Goal: Find specific page/section: Find specific page/section

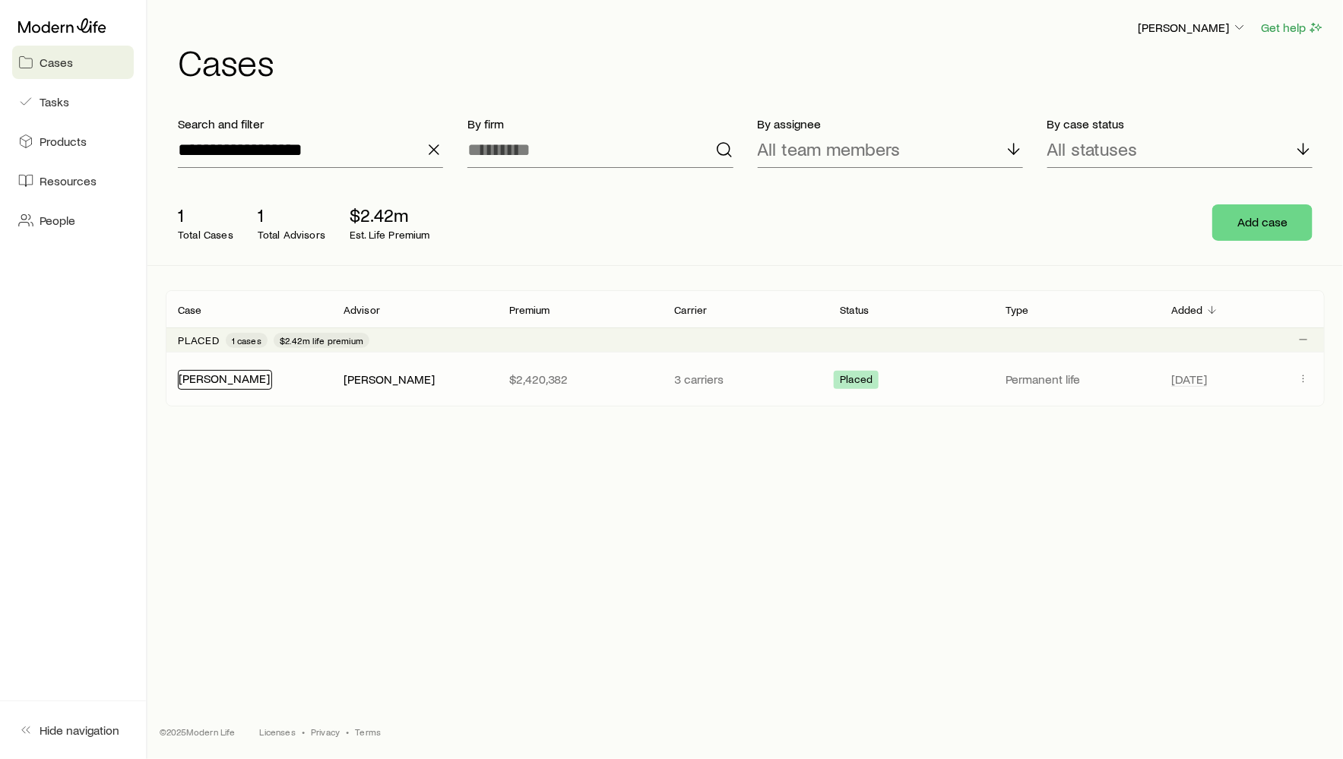
click at [224, 381] on link "[PERSON_NAME]" at bounding box center [224, 378] width 91 height 14
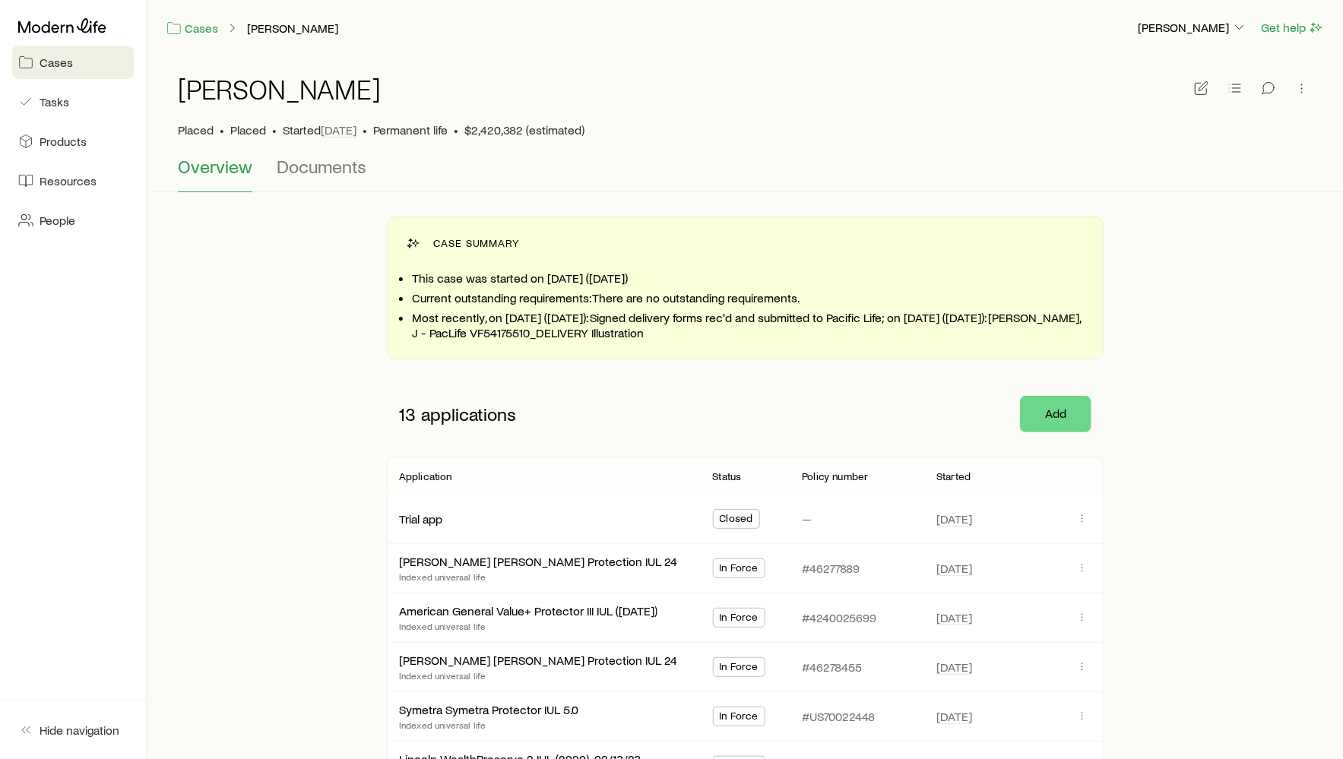
drag, startPoint x: 586, startPoint y: 315, endPoint x: 722, endPoint y: 337, distance: 137.9
click at [722, 337] on p "Most recently, on [DATE] ([DATE]): Signed delivery forms rec'd and submitted to…" at bounding box center [748, 325] width 672 height 30
click at [84, 24] on icon at bounding box center [62, 25] width 88 height 15
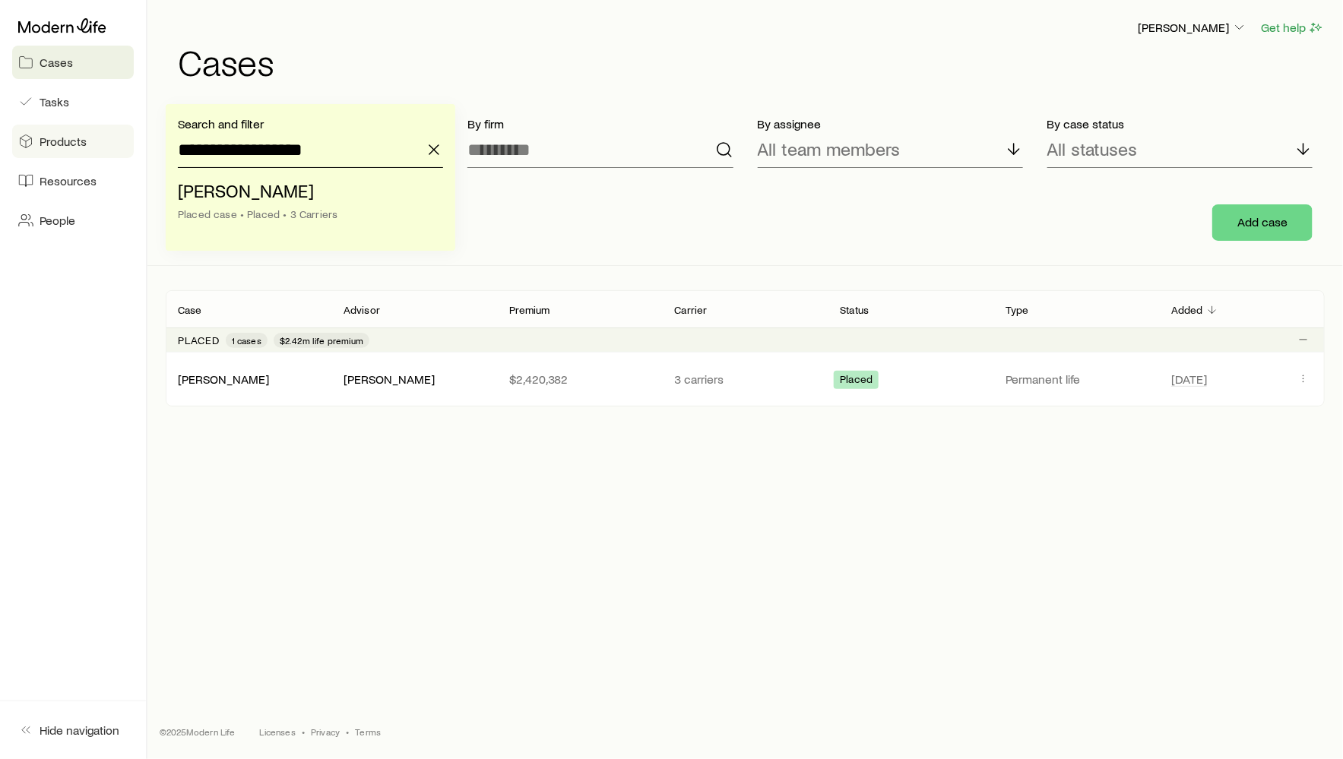
drag, startPoint x: 356, startPoint y: 159, endPoint x: 131, endPoint y: 141, distance: 225.6
click at [132, 143] on div "**********" at bounding box center [671, 379] width 1343 height 759
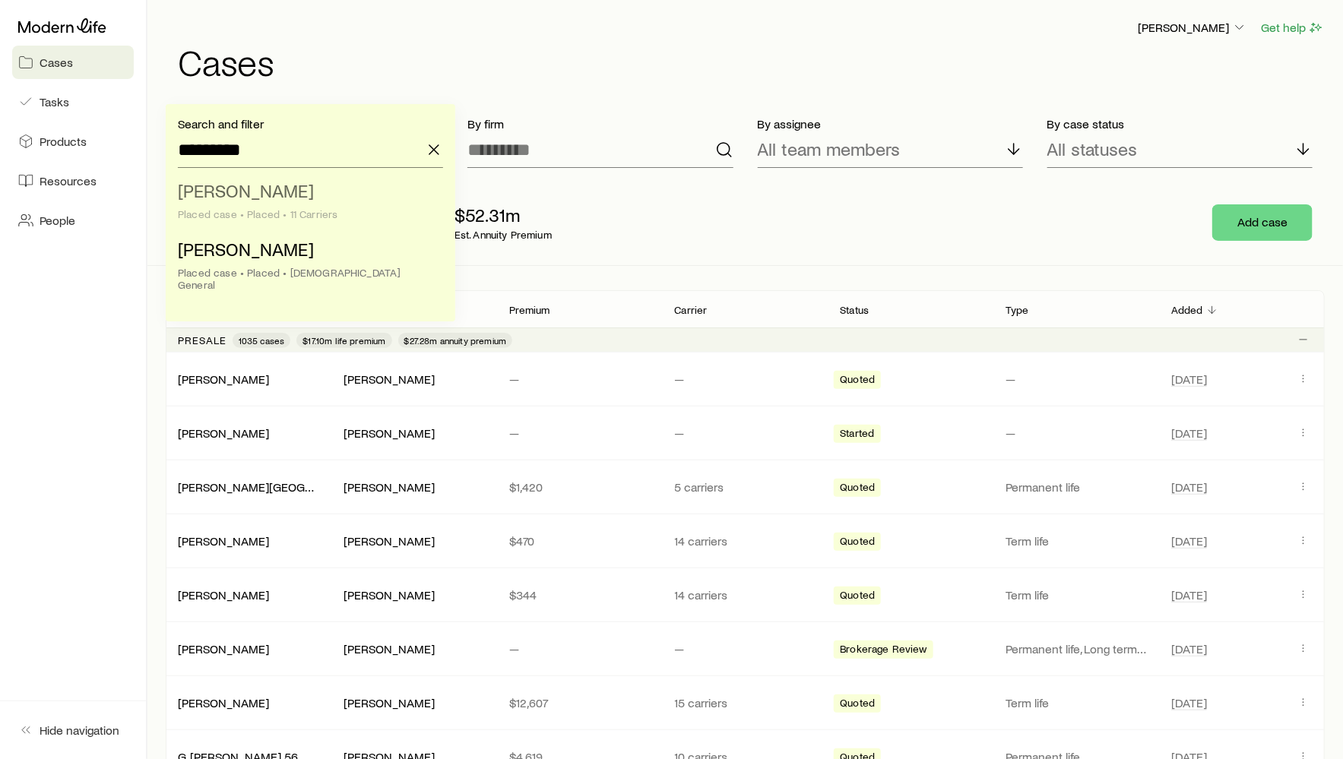
click at [196, 189] on span "[PERSON_NAME]" at bounding box center [246, 190] width 136 height 22
type input "**********"
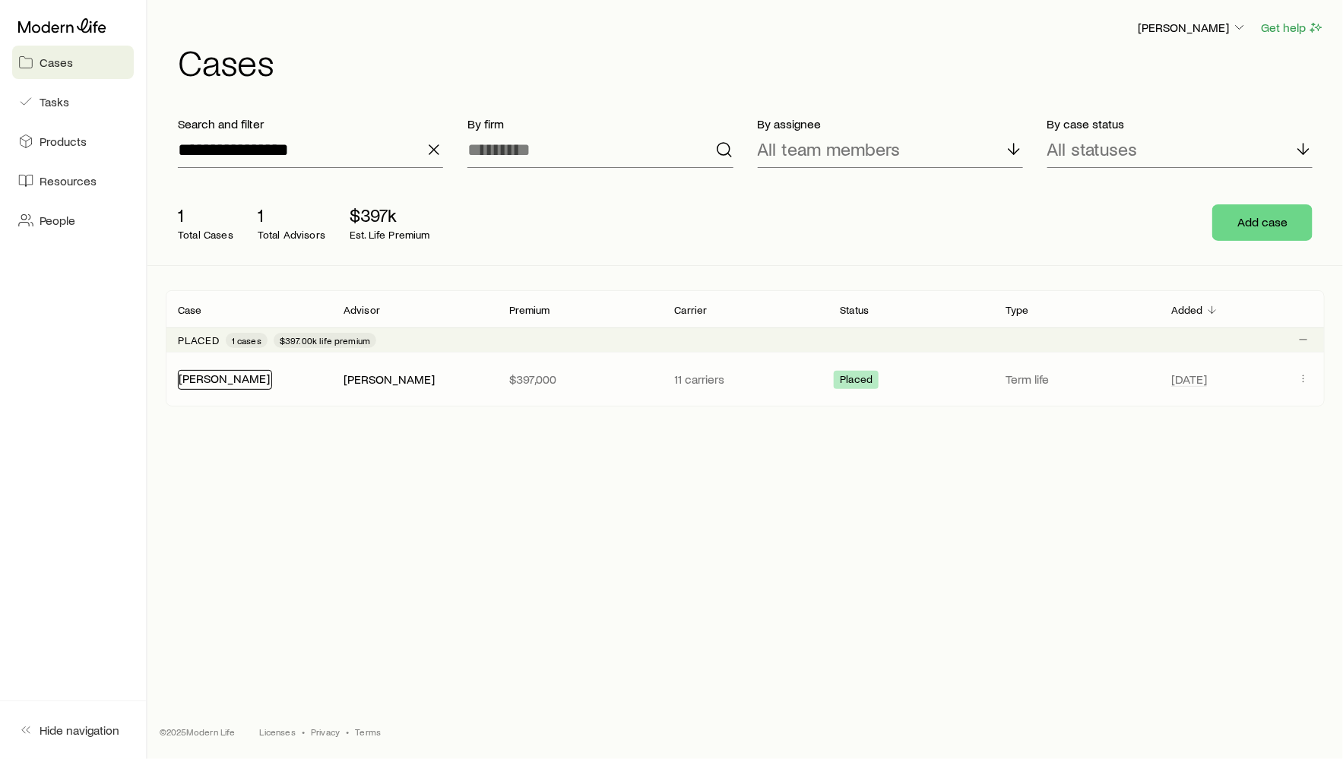
click at [225, 384] on div "[PERSON_NAME]" at bounding box center [225, 380] width 94 height 20
click at [239, 378] on link "[PERSON_NAME]" at bounding box center [224, 378] width 91 height 14
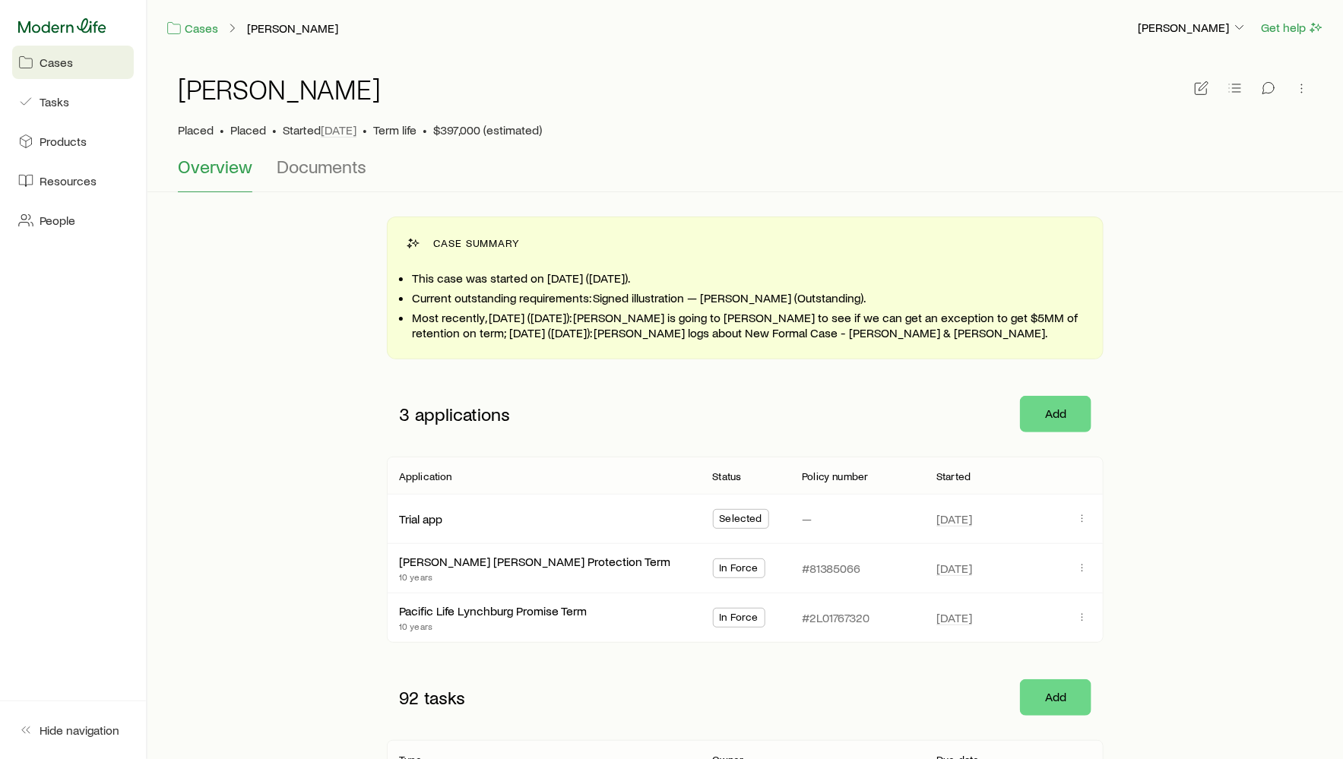
click at [68, 22] on icon at bounding box center [62, 25] width 88 height 15
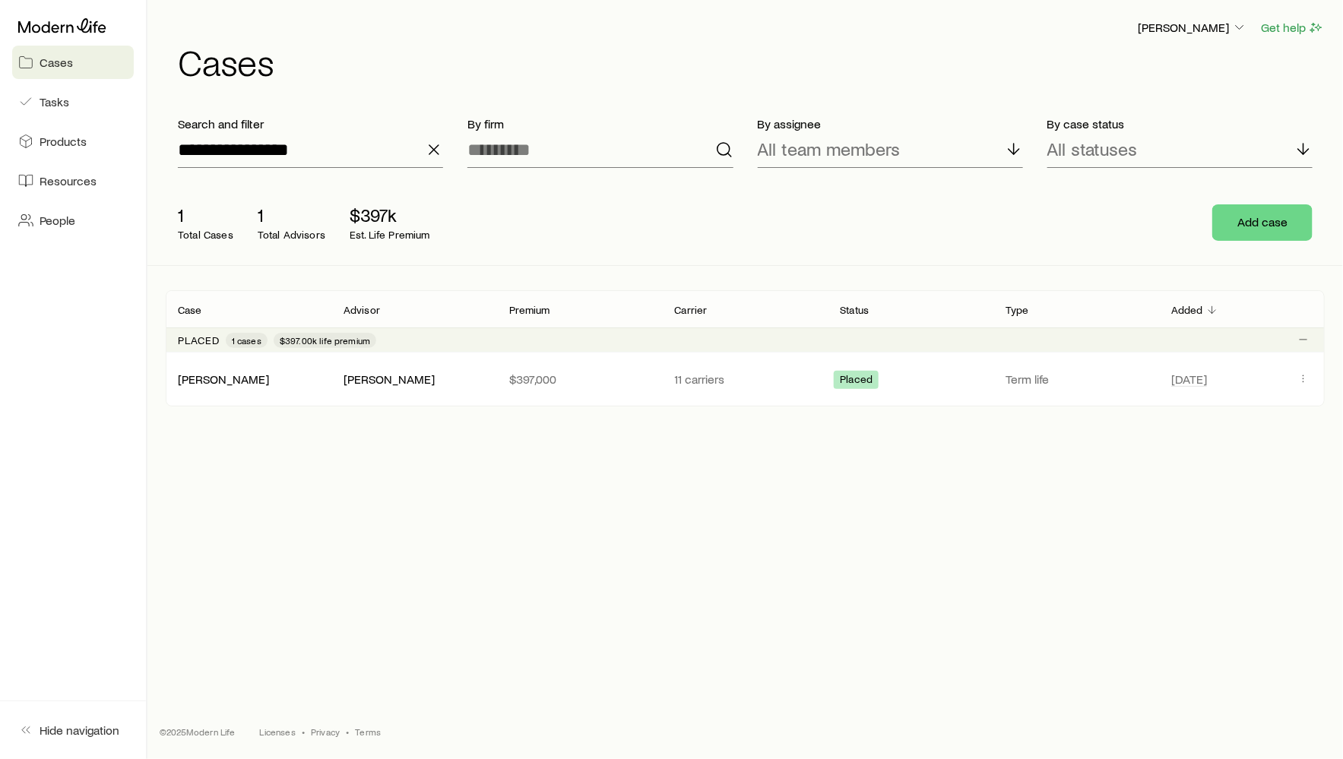
click at [429, 145] on line "button" at bounding box center [433, 149] width 9 height 9
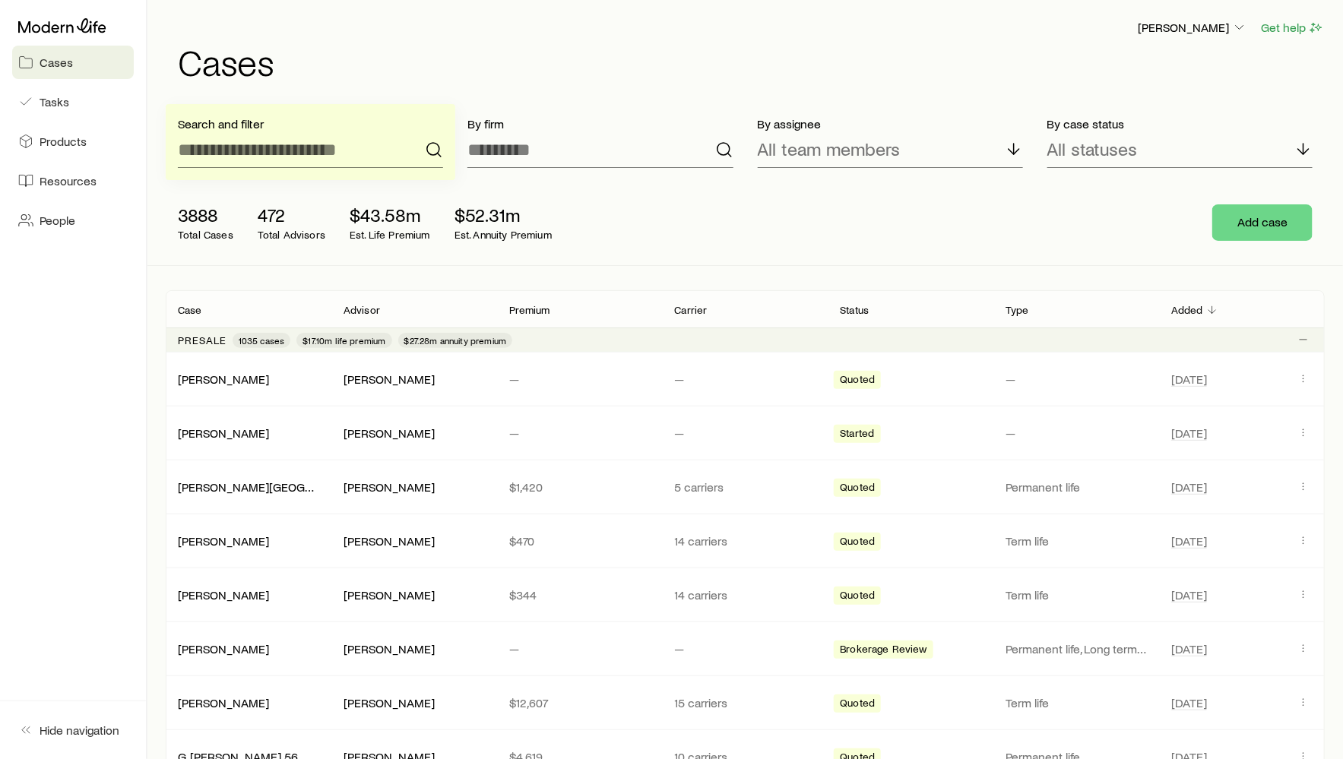
click at [413, 78] on h1 "Cases" at bounding box center [751, 61] width 1147 height 36
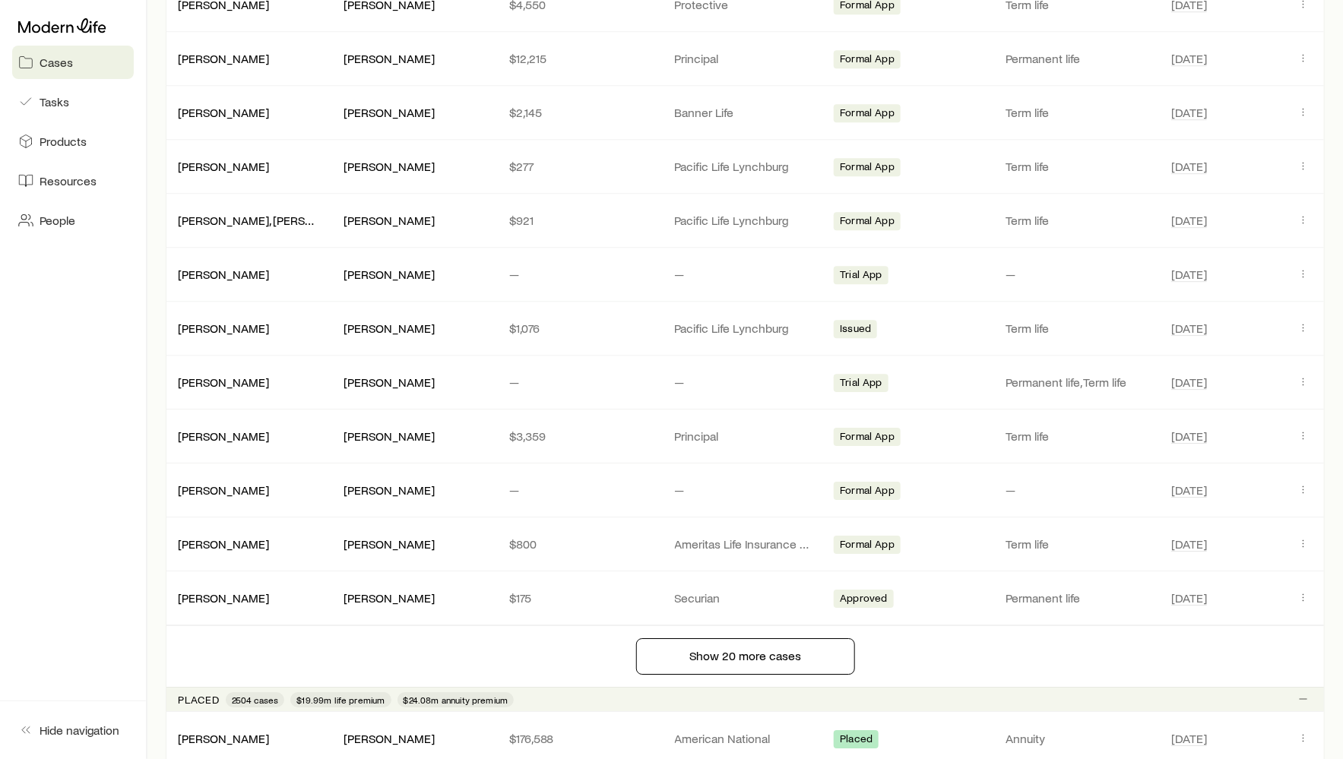
scroll to position [2020, 0]
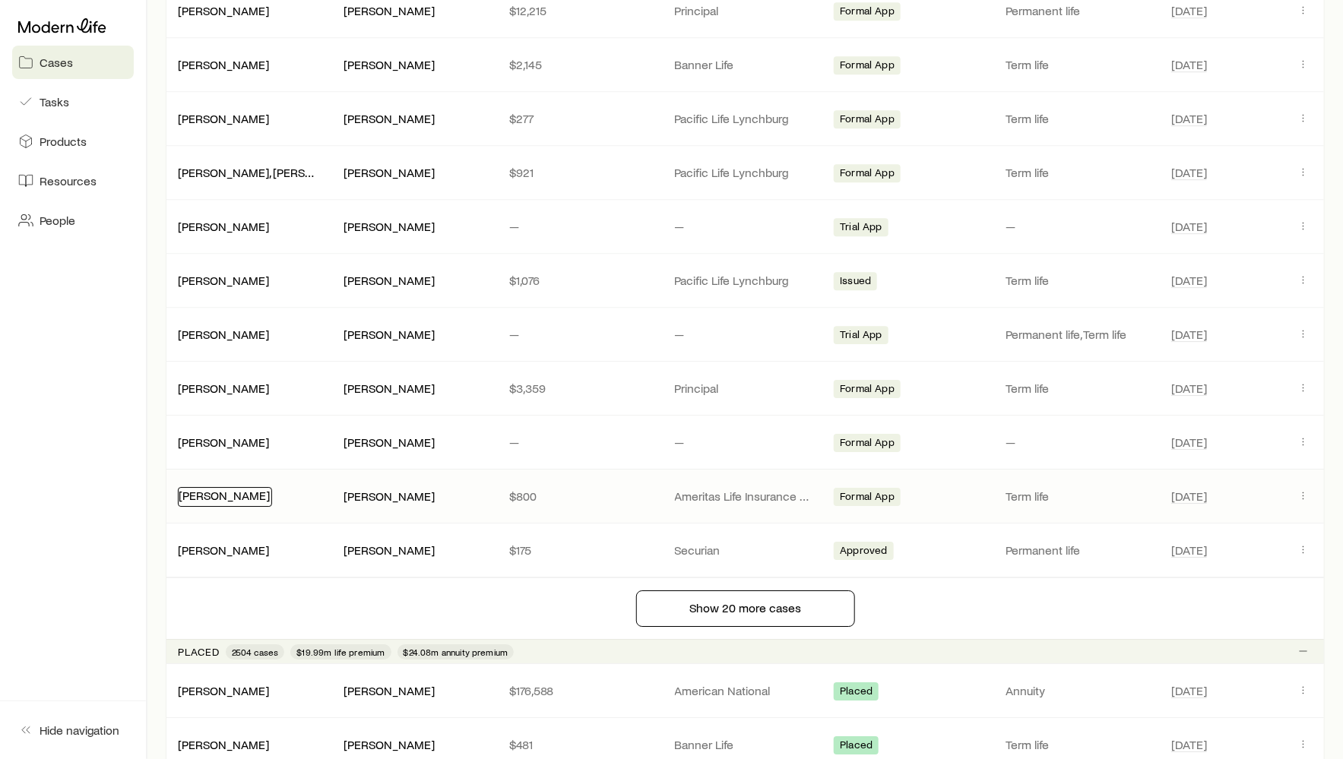
click at [218, 488] on link "[PERSON_NAME]" at bounding box center [224, 495] width 91 height 14
